Goal: Obtain resource: Download file/media

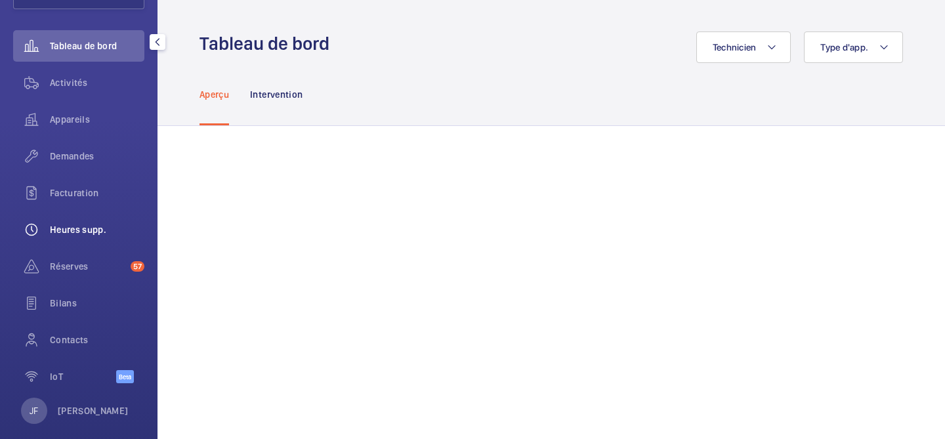
scroll to position [123, 0]
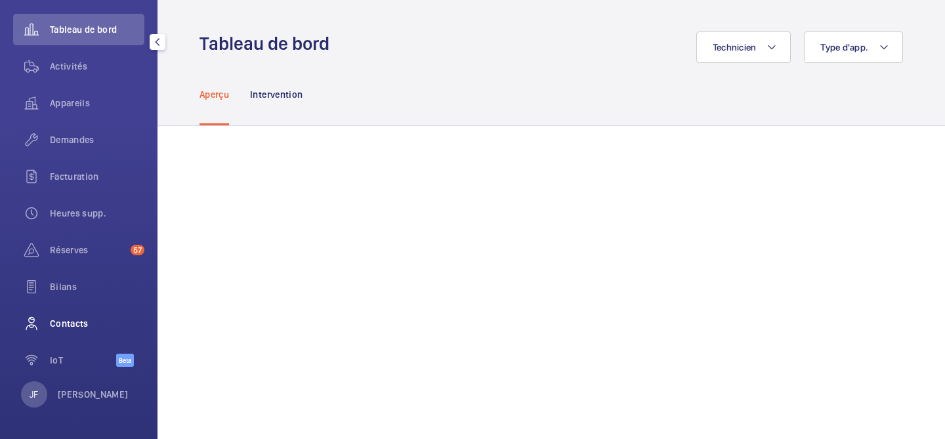
click at [80, 321] on span "Contacts" at bounding box center [97, 323] width 95 height 13
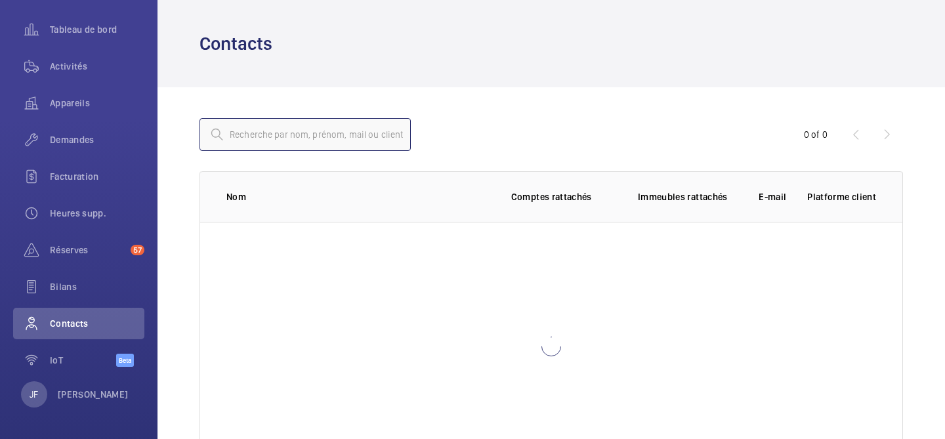
click at [301, 134] on input "text" at bounding box center [305, 134] width 211 height 33
type input "n"
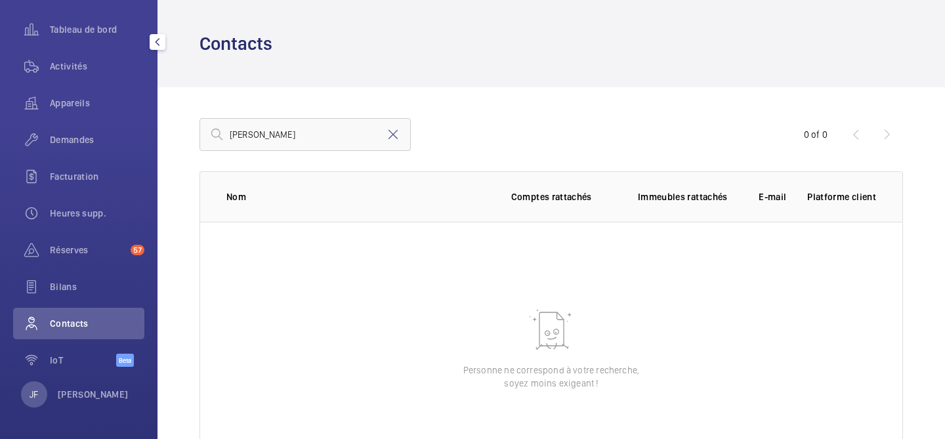
click at [116, 320] on span "Contacts" at bounding box center [97, 323] width 95 height 13
click at [270, 139] on input "franck" at bounding box center [305, 134] width 211 height 33
type input "nagel"
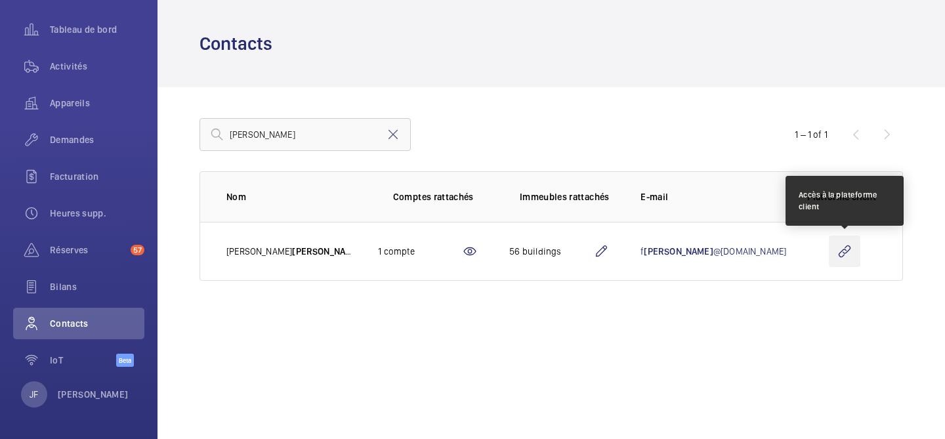
click at [847, 251] on wm-front-icon-button at bounding box center [845, 252] width 32 height 32
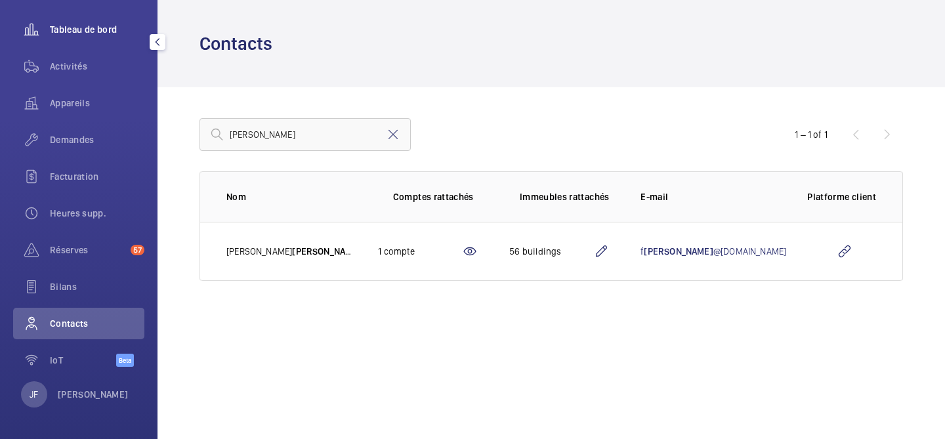
click at [79, 39] on div "Tableau de bord" at bounding box center [78, 30] width 131 height 32
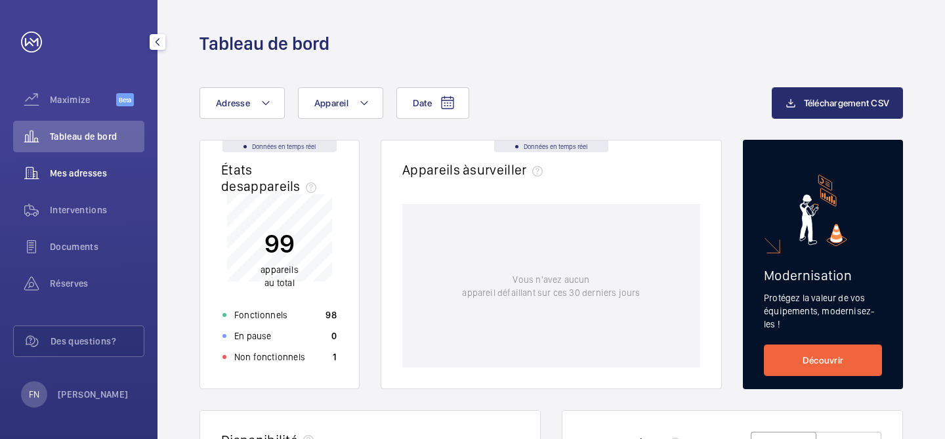
click at [54, 173] on span "Mes adresses" at bounding box center [97, 173] width 95 height 13
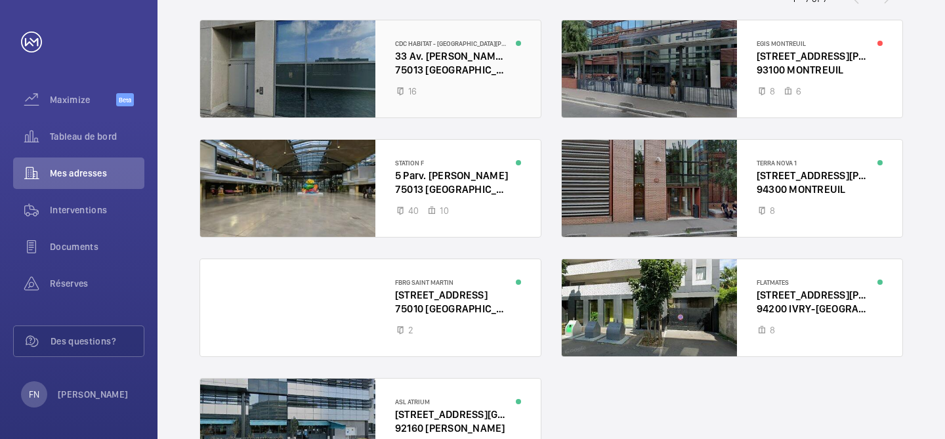
scroll to position [147, 0]
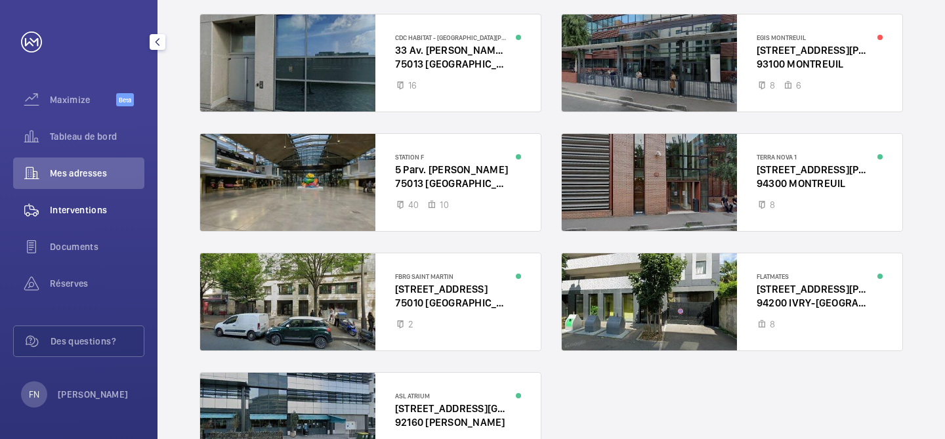
click at [97, 212] on span "Interventions" at bounding box center [97, 209] width 95 height 13
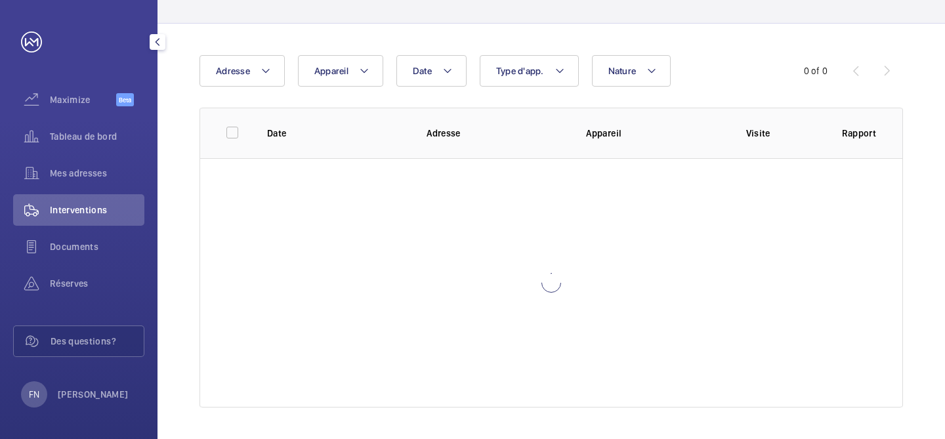
scroll to position [95, 0]
click at [259, 83] on button "Adresse" at bounding box center [242, 71] width 85 height 32
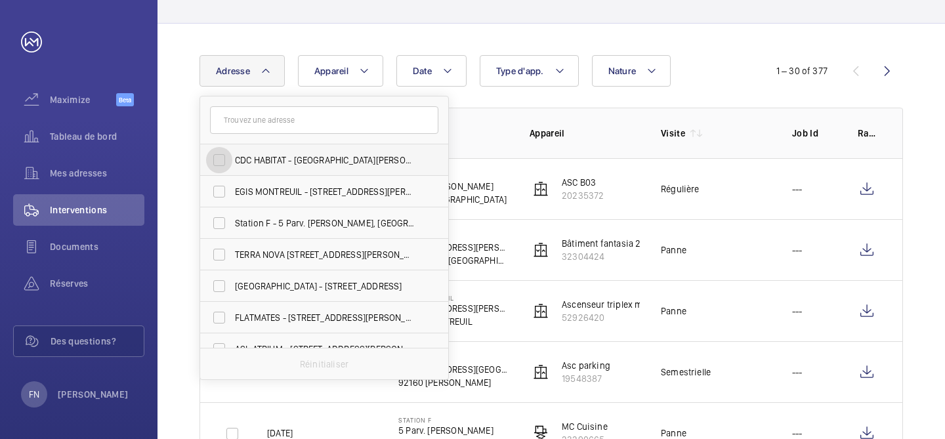
click at [220, 160] on input "CDC HABITAT - [GEOGRAPHIC_DATA][PERSON_NAME] - 33 Av. [PERSON_NAME][GEOGRAPHIC_…" at bounding box center [219, 160] width 26 height 26
checkbox input "true"
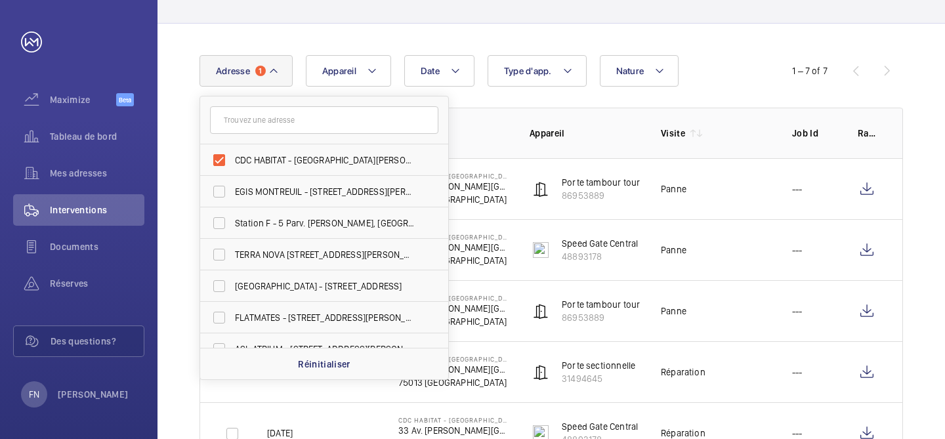
click at [729, 65] on div "Date Adresse [STREET_ADDRESS][PERSON_NAME] [PERSON_NAME][GEOGRAPHIC_DATA] EGIS …" at bounding box center [473, 71] width 546 height 32
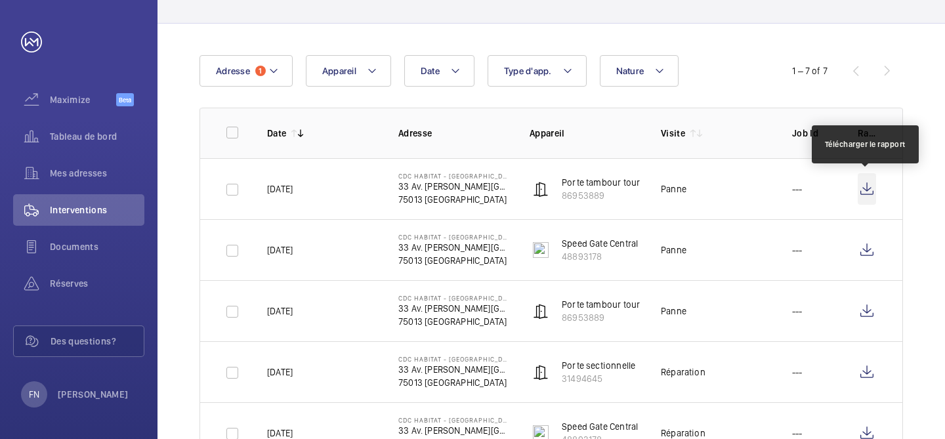
click at [870, 190] on wm-front-icon-button at bounding box center [867, 189] width 18 height 32
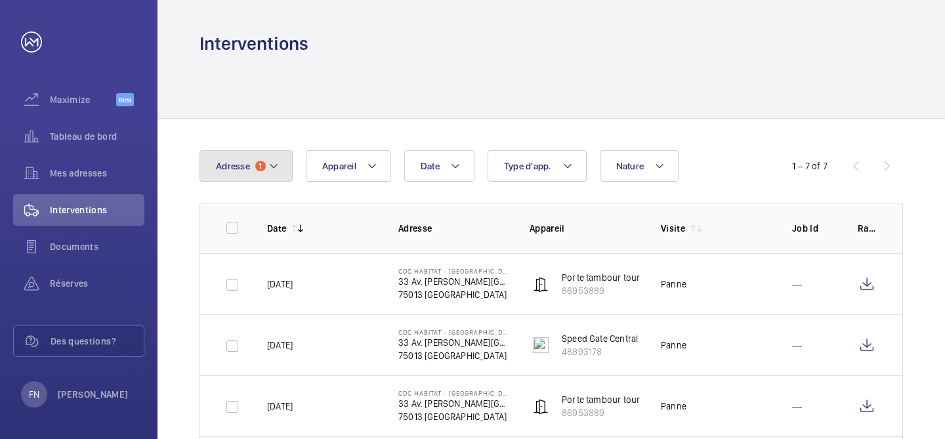
click at [244, 161] on span "Adresse" at bounding box center [233, 166] width 34 height 11
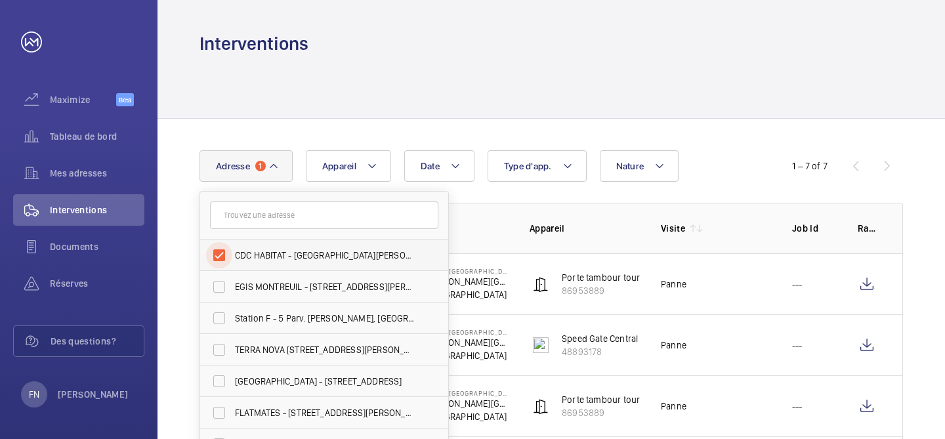
click at [218, 258] on input "CDC HABITAT - [GEOGRAPHIC_DATA][PERSON_NAME] - 33 Av. [PERSON_NAME][GEOGRAPHIC_…" at bounding box center [219, 255] width 26 height 26
checkbox input "false"
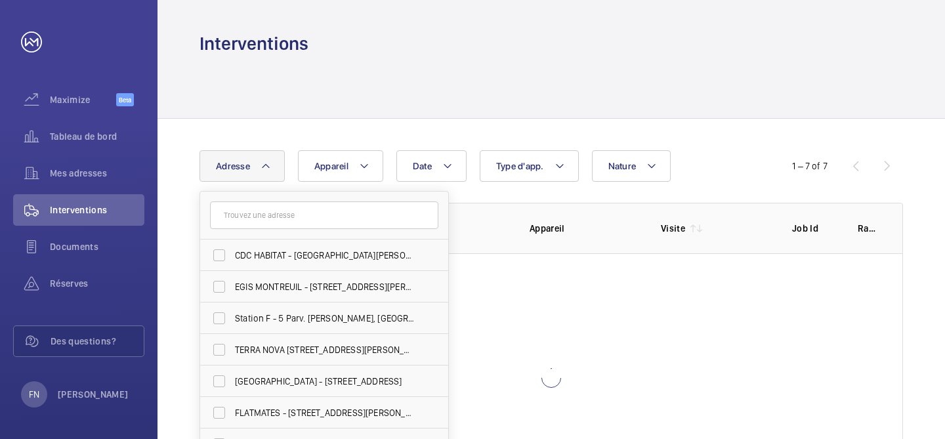
click at [358, 97] on div at bounding box center [552, 87] width 704 height 62
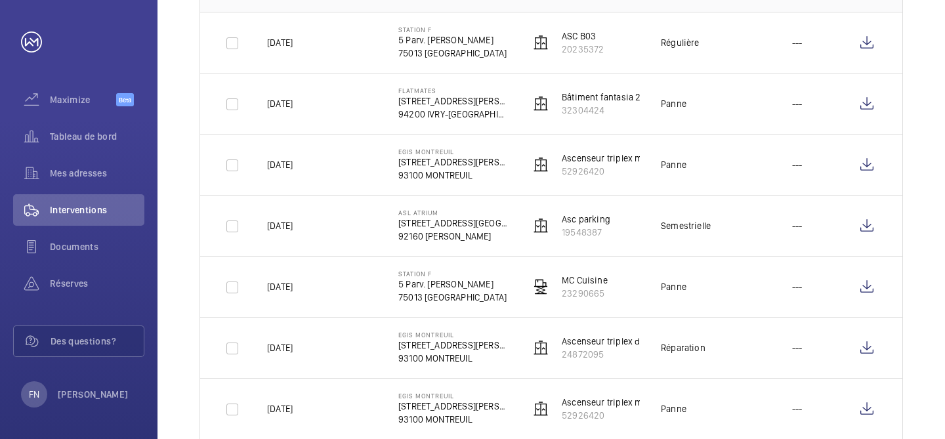
scroll to position [267, 0]
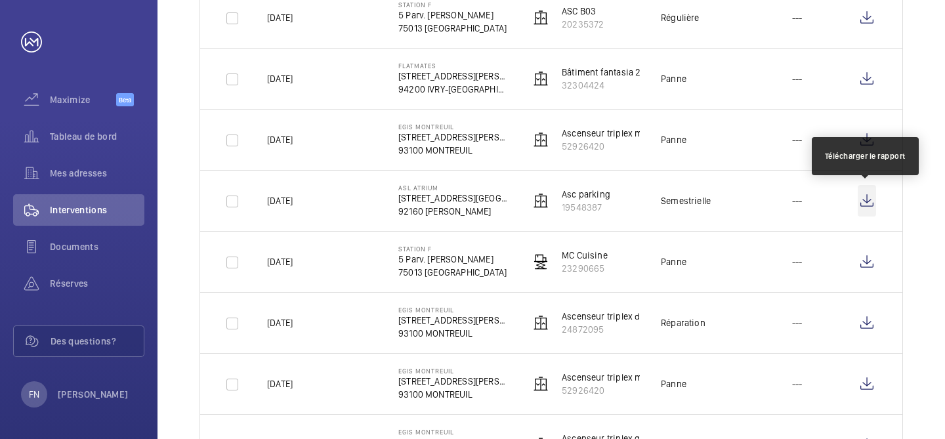
click at [872, 198] on wm-front-icon-button at bounding box center [867, 201] width 18 height 32
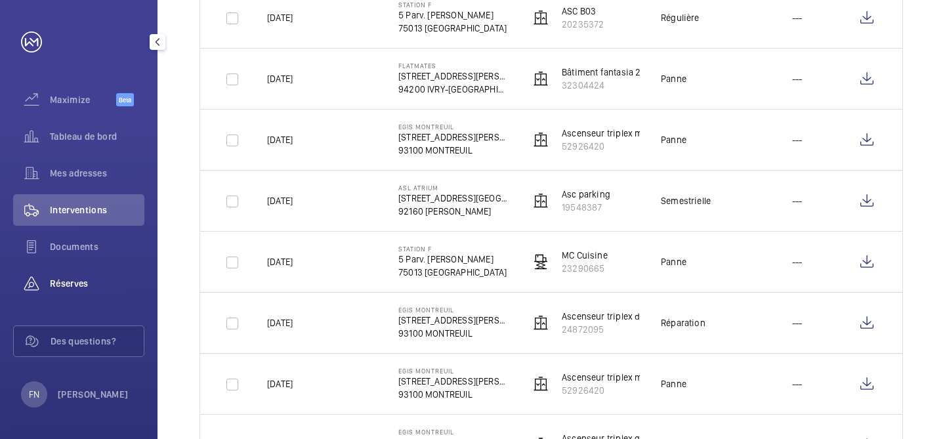
click at [89, 282] on span "Réserves" at bounding box center [97, 283] width 95 height 13
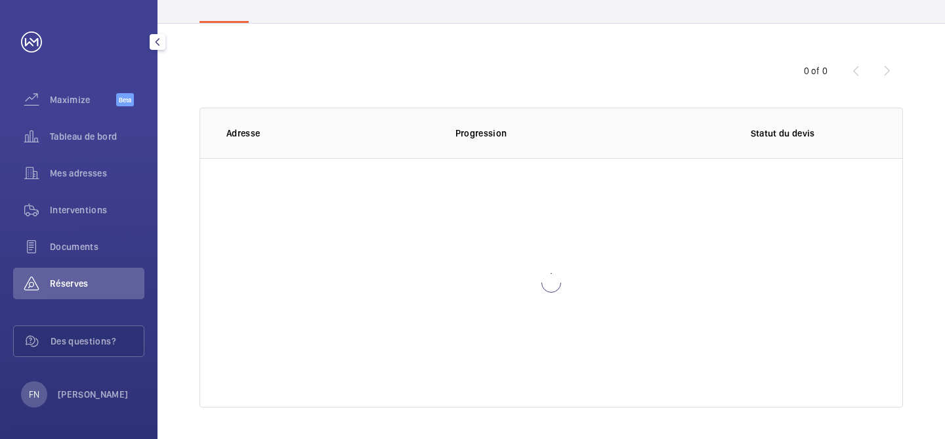
scroll to position [95, 0]
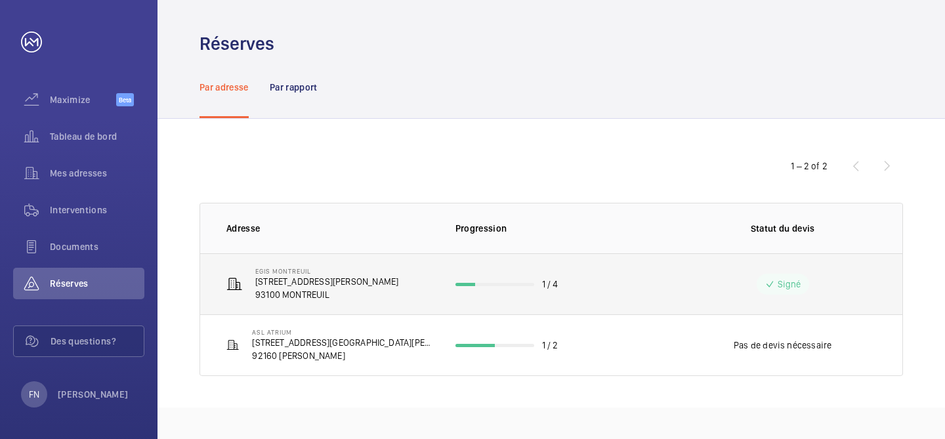
click at [300, 276] on p "[STREET_ADDRESS][PERSON_NAME]" at bounding box center [326, 281] width 143 height 13
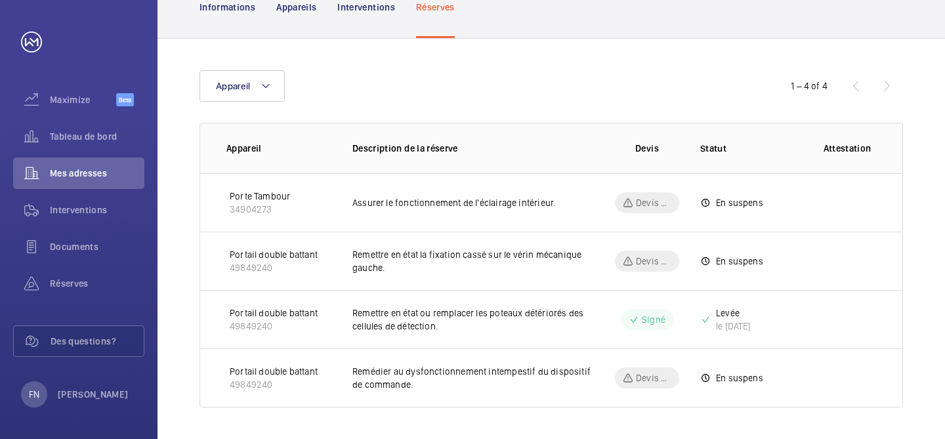
scroll to position [131, 0]
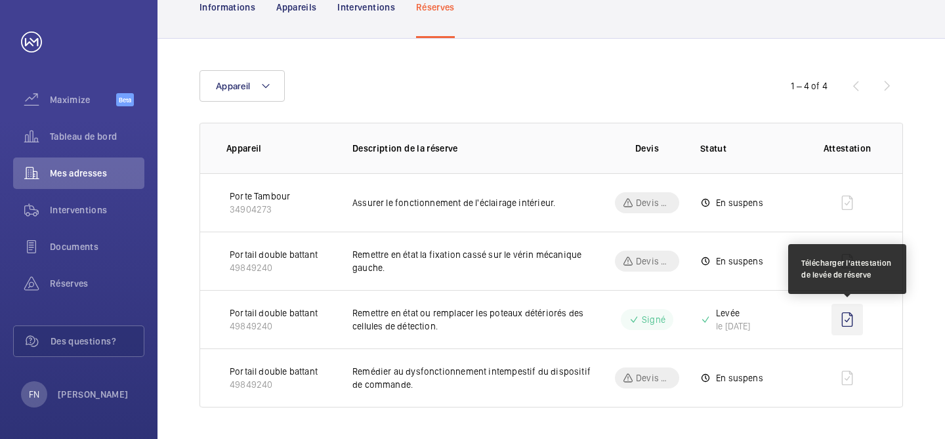
click at [855, 321] on wm-front-icon-button at bounding box center [848, 320] width 32 height 32
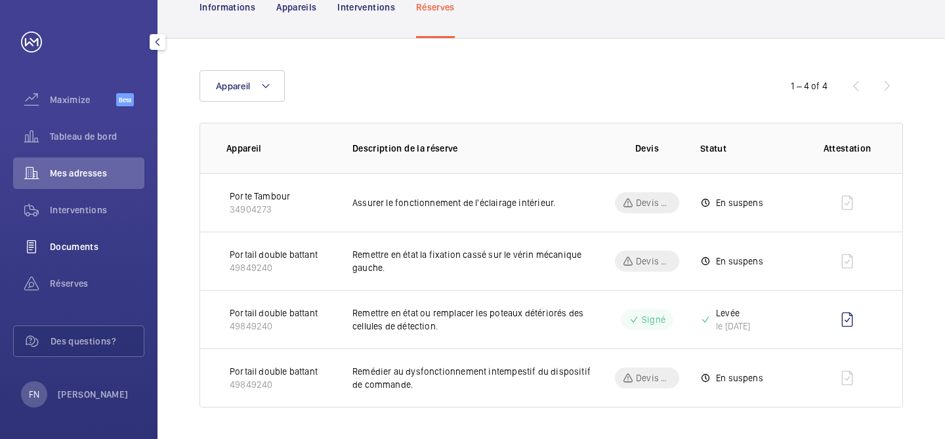
click at [89, 249] on span "Documents" at bounding box center [97, 246] width 95 height 13
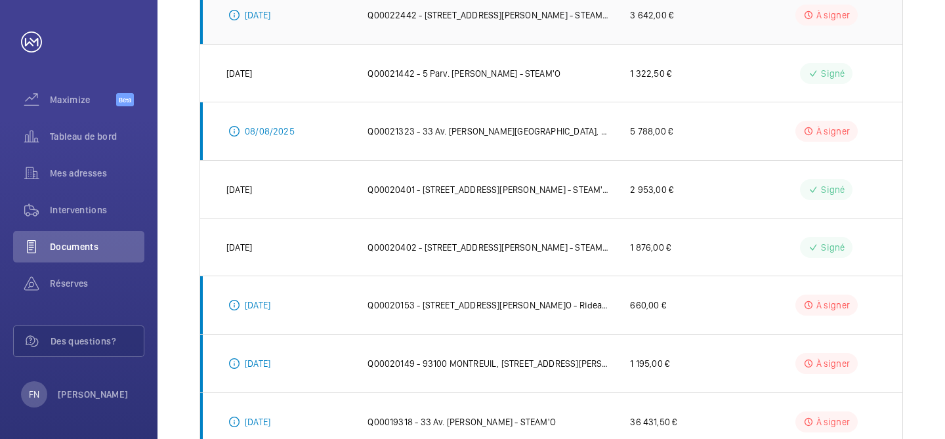
scroll to position [389, 0]
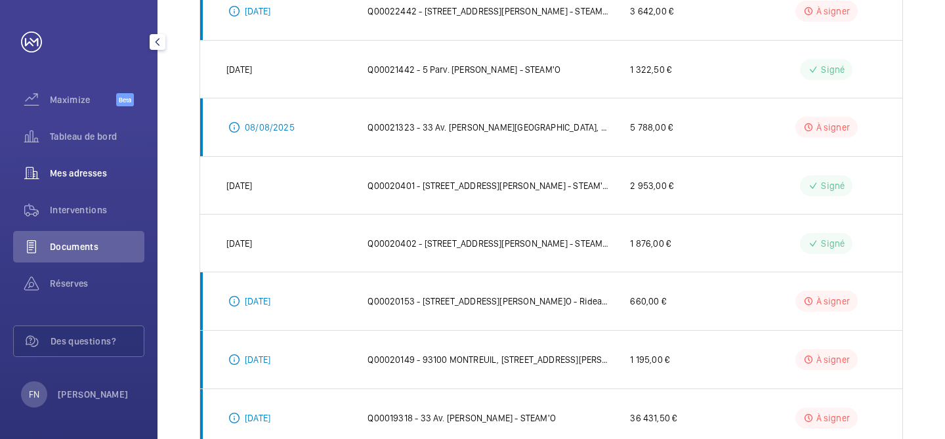
click at [86, 173] on span "Mes adresses" at bounding box center [97, 173] width 95 height 13
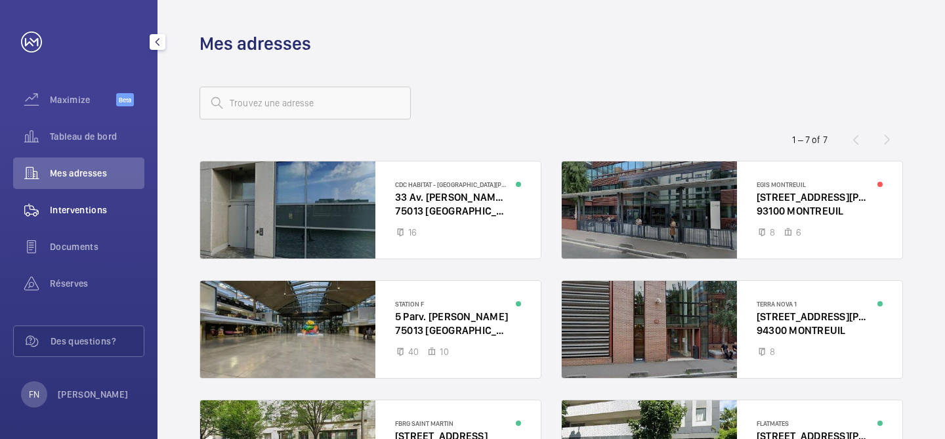
click at [89, 209] on span "Interventions" at bounding box center [97, 209] width 95 height 13
